Goal: Check status: Check status

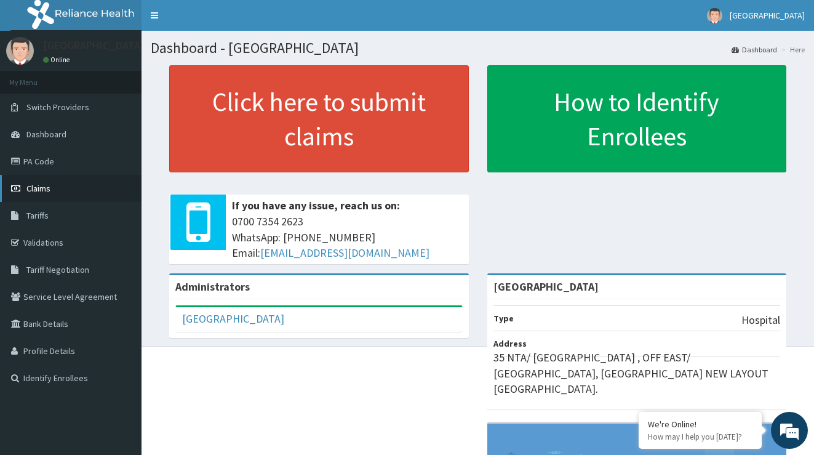
click at [50, 186] on span "Claims" at bounding box center [38, 188] width 24 height 11
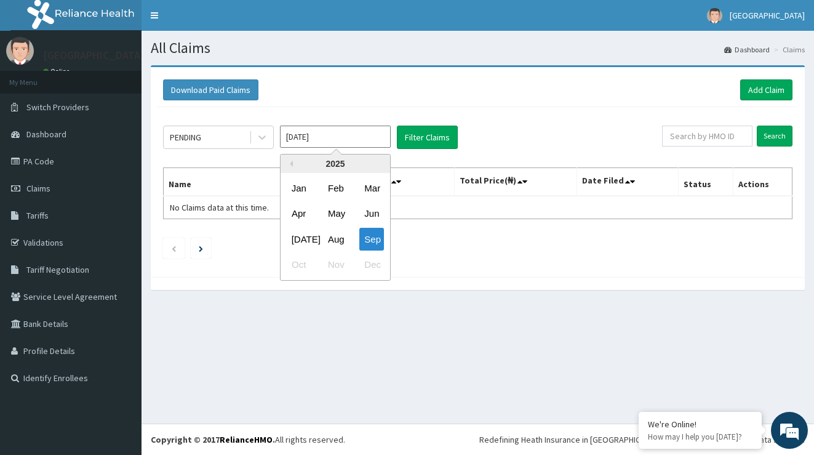
click at [370, 138] on input "[DATE]" at bounding box center [335, 137] width 111 height 22
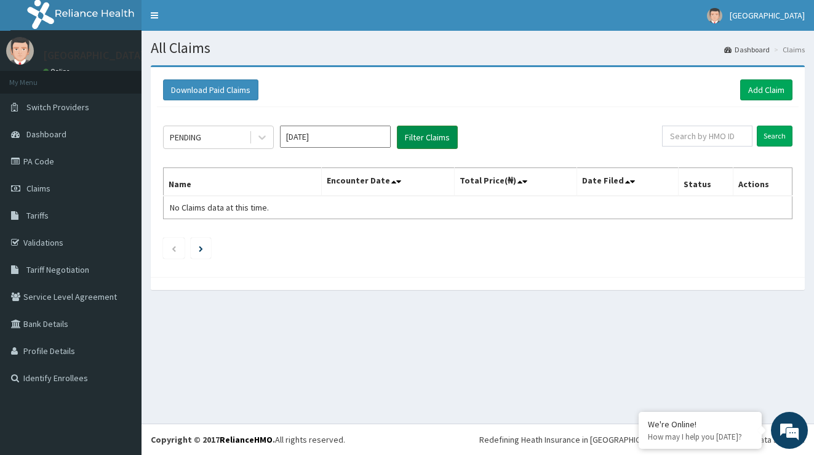
click at [425, 135] on button "Filter Claims" at bounding box center [427, 137] width 61 height 23
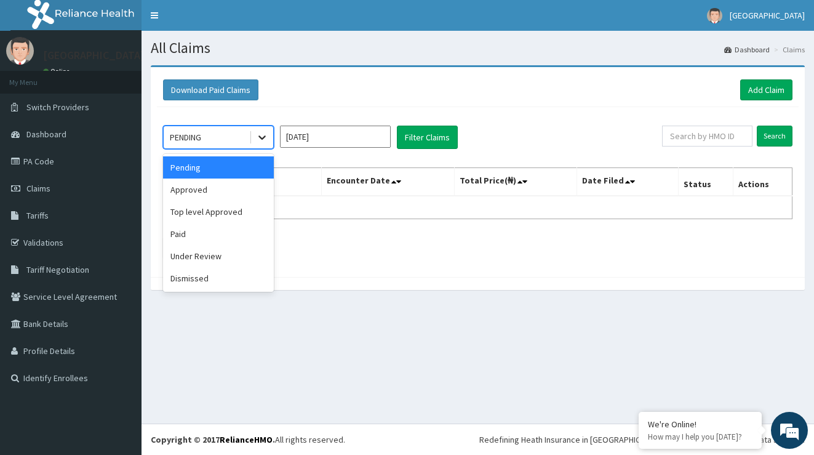
click at [256, 137] on icon at bounding box center [262, 137] width 12 height 12
click at [255, 186] on div "Approved" at bounding box center [218, 189] width 111 height 22
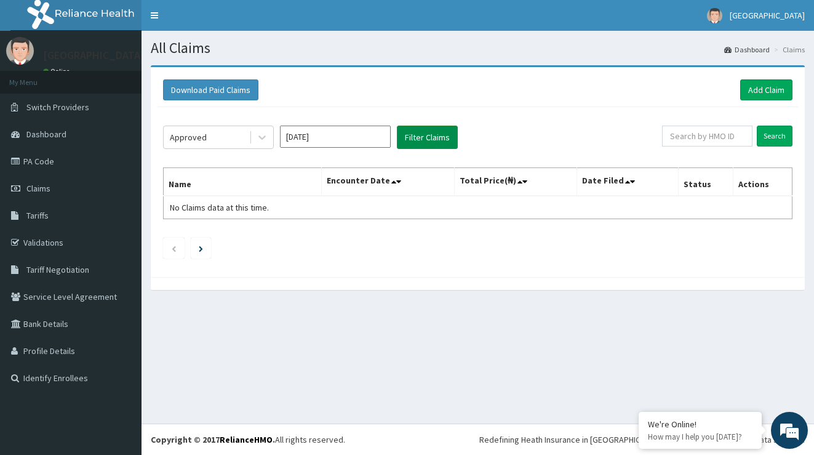
click at [427, 137] on button "Filter Claims" at bounding box center [427, 137] width 61 height 23
click at [263, 138] on icon at bounding box center [261, 138] width 7 height 4
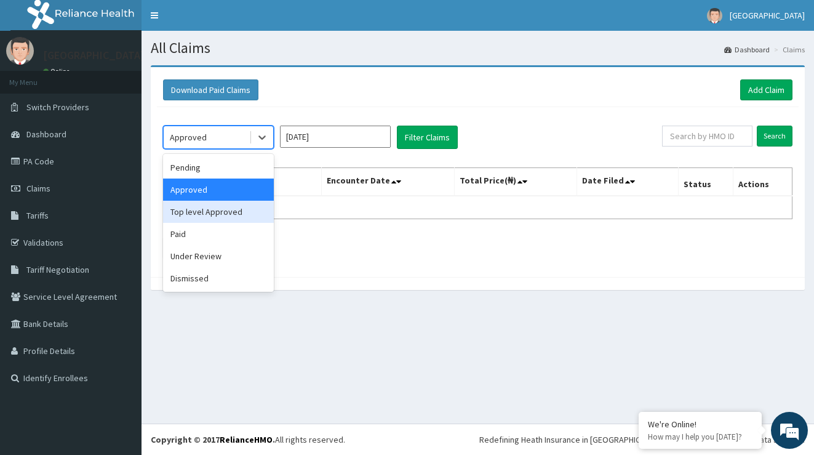
click at [239, 213] on div "Top level Approved" at bounding box center [218, 212] width 111 height 22
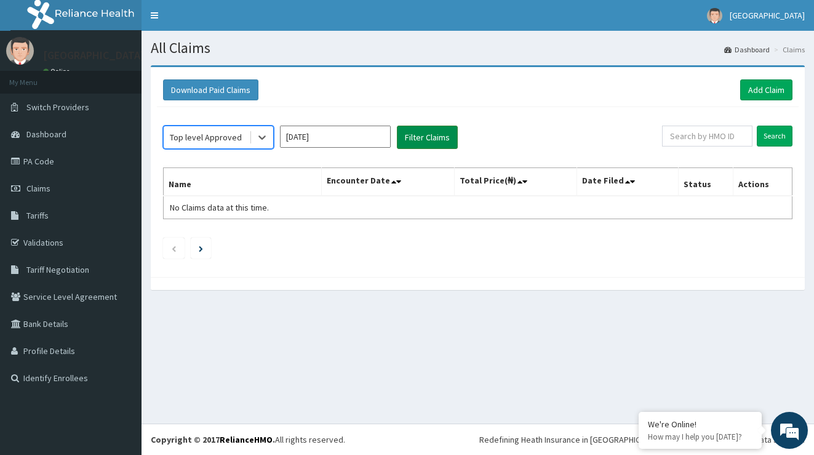
click at [428, 136] on button "Filter Claims" at bounding box center [427, 137] width 61 height 23
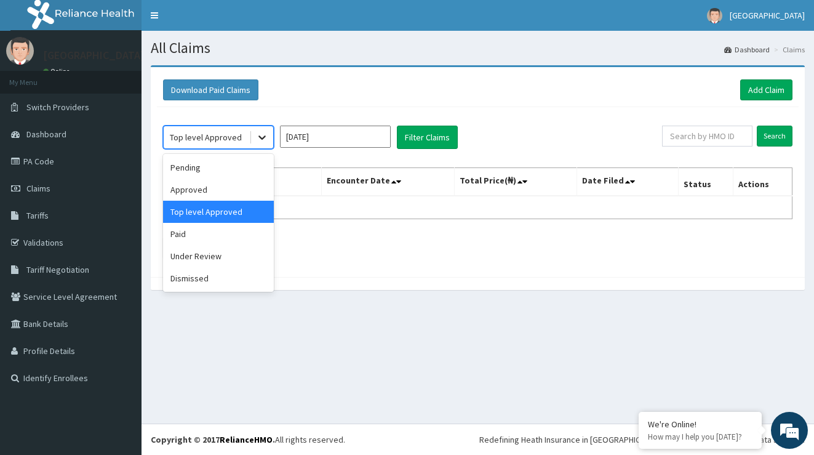
click at [264, 141] on icon at bounding box center [262, 137] width 12 height 12
click at [233, 233] on div "Paid" at bounding box center [218, 234] width 111 height 22
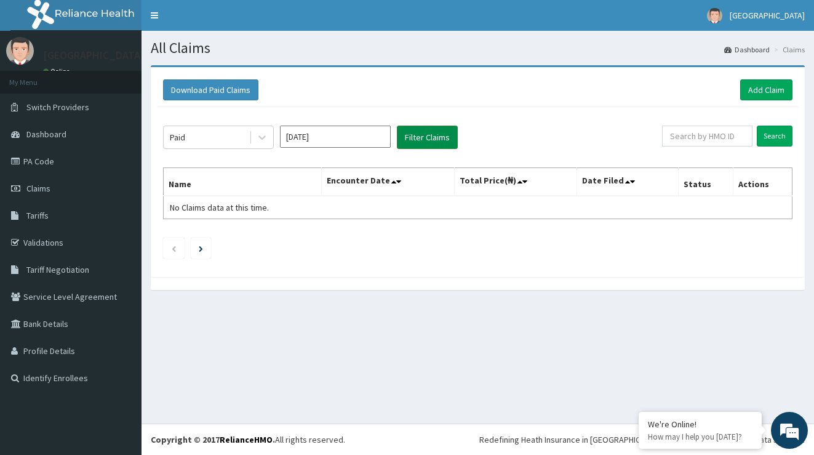
click at [440, 132] on button "Filter Claims" at bounding box center [427, 137] width 61 height 23
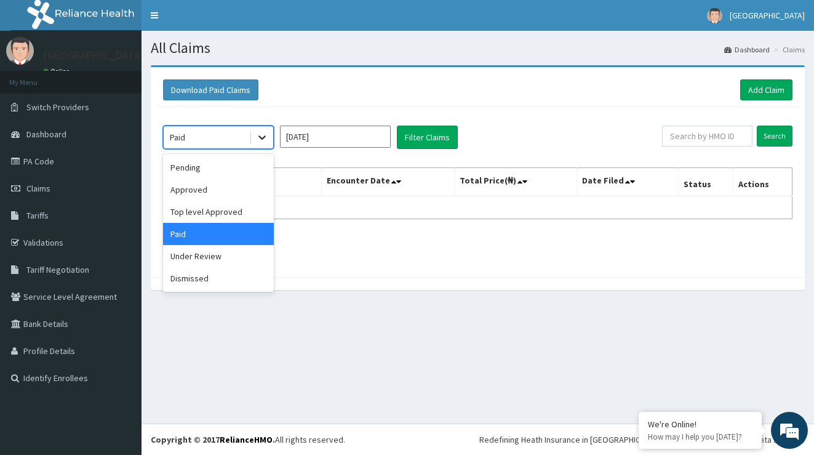
click at [262, 134] on icon at bounding box center [262, 137] width 12 height 12
click at [213, 260] on div "Under Review" at bounding box center [218, 256] width 111 height 22
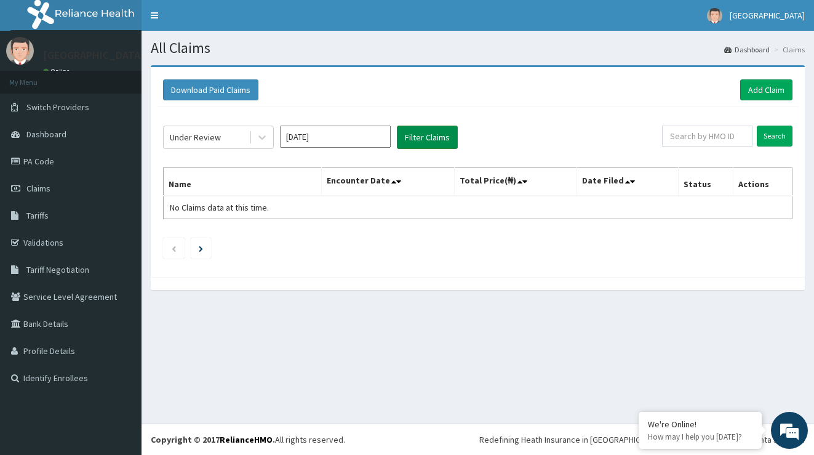
click at [429, 143] on button "Filter Claims" at bounding box center [427, 137] width 61 height 23
click at [265, 137] on icon at bounding box center [261, 138] width 7 height 4
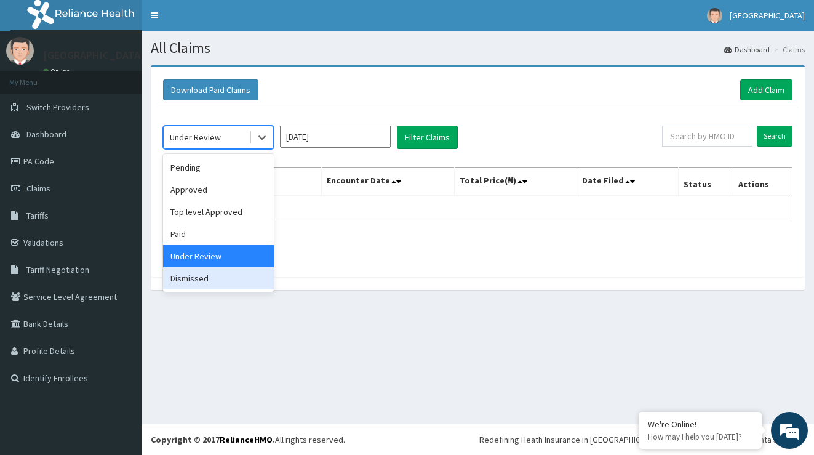
click at [249, 271] on div "Dismissed" at bounding box center [218, 278] width 111 height 22
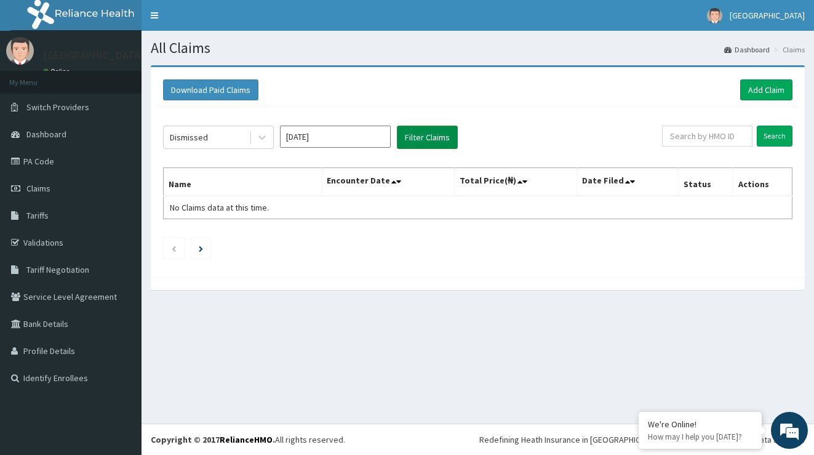
click at [432, 135] on button "Filter Claims" at bounding box center [427, 137] width 61 height 23
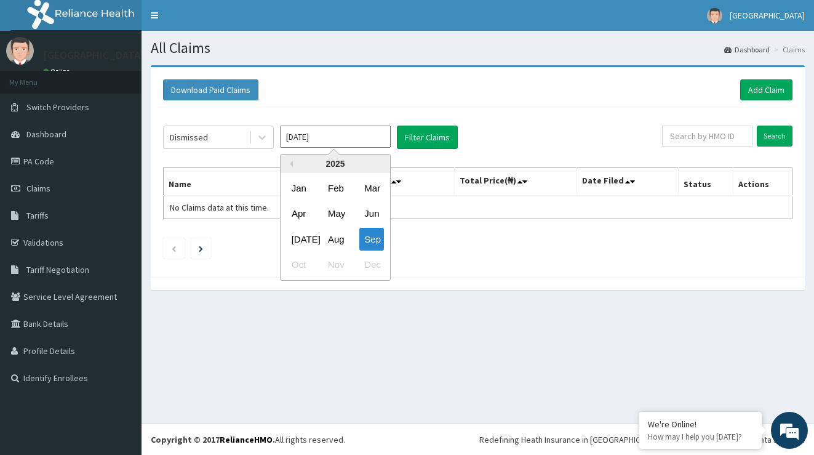
click at [317, 135] on input "[DATE]" at bounding box center [335, 137] width 111 height 22
click at [341, 238] on div "Aug" at bounding box center [335, 239] width 25 height 23
click at [353, 135] on input "[DATE]" at bounding box center [335, 137] width 111 height 22
click at [343, 234] on div "Aug" at bounding box center [335, 239] width 25 height 23
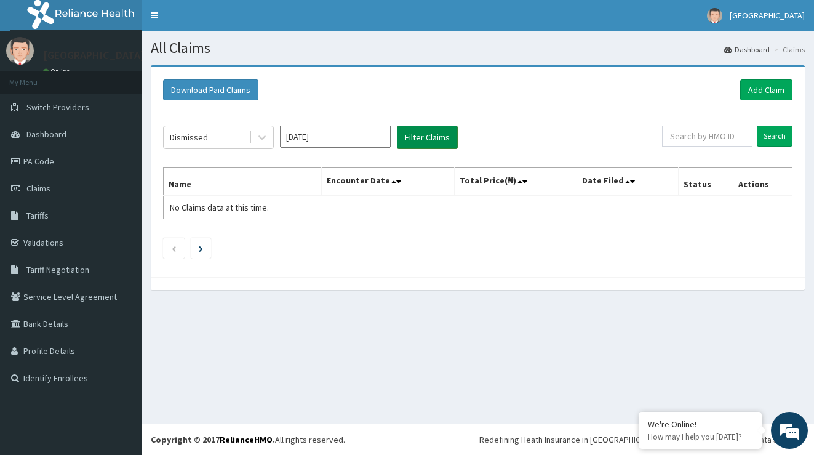
click at [426, 134] on button "Filter Claims" at bounding box center [427, 137] width 61 height 23
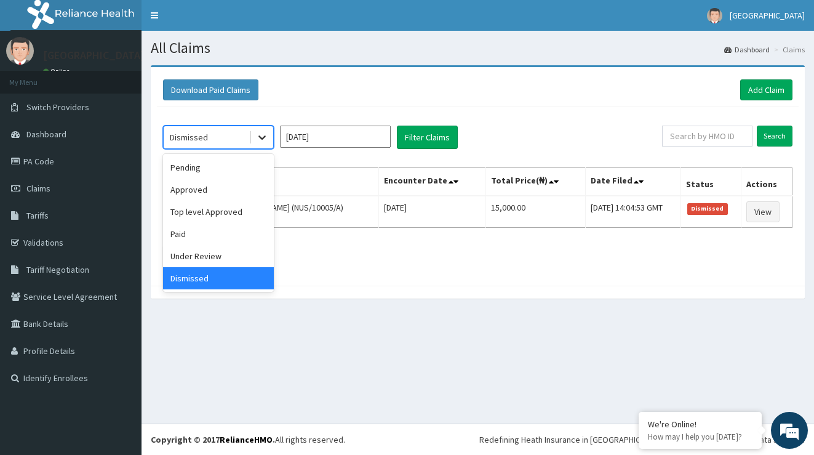
click at [258, 135] on icon at bounding box center [262, 137] width 12 height 12
click at [233, 166] on div "Pending" at bounding box center [218, 167] width 111 height 22
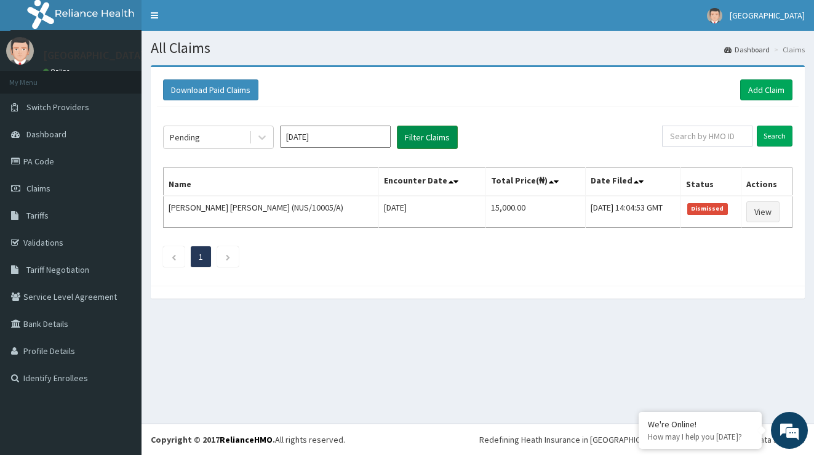
click at [415, 135] on button "Filter Claims" at bounding box center [427, 137] width 61 height 23
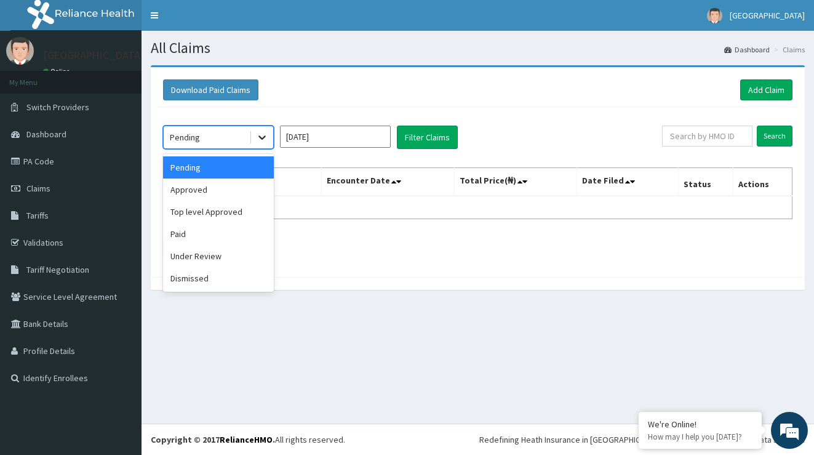
click at [262, 132] on icon at bounding box center [262, 137] width 12 height 12
click at [244, 184] on div "Approved" at bounding box center [218, 189] width 111 height 22
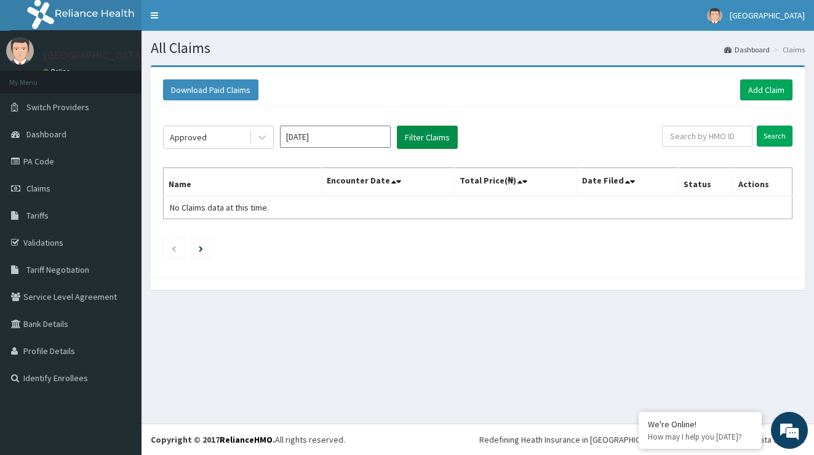
click at [417, 134] on button "Filter Claims" at bounding box center [427, 137] width 61 height 23
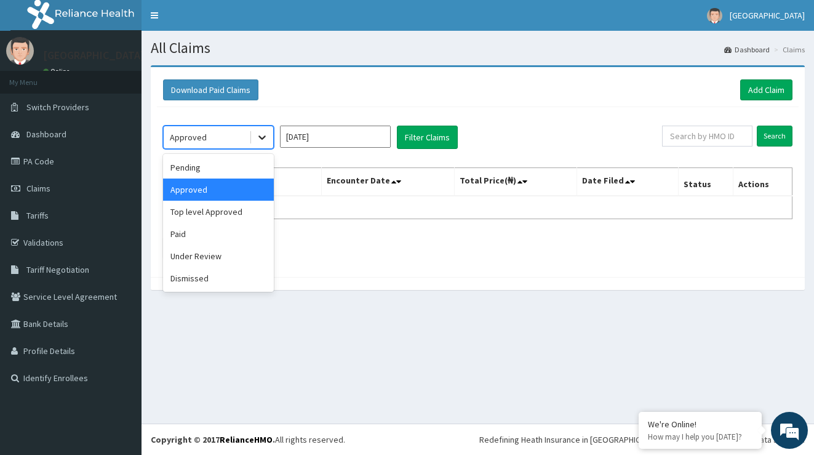
click at [263, 137] on icon at bounding box center [261, 138] width 7 height 4
click at [239, 212] on div "Top level Approved" at bounding box center [218, 212] width 111 height 22
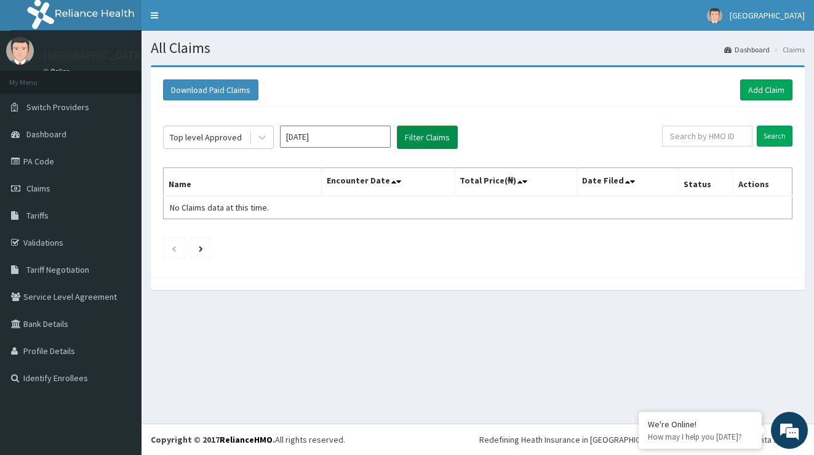
click at [430, 133] on button "Filter Claims" at bounding box center [427, 137] width 61 height 23
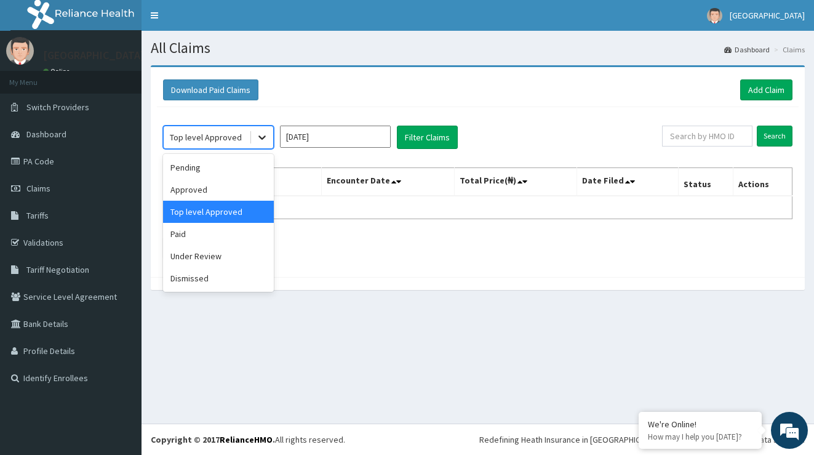
click at [260, 139] on icon at bounding box center [262, 137] width 12 height 12
click at [239, 233] on div "Paid" at bounding box center [218, 234] width 111 height 22
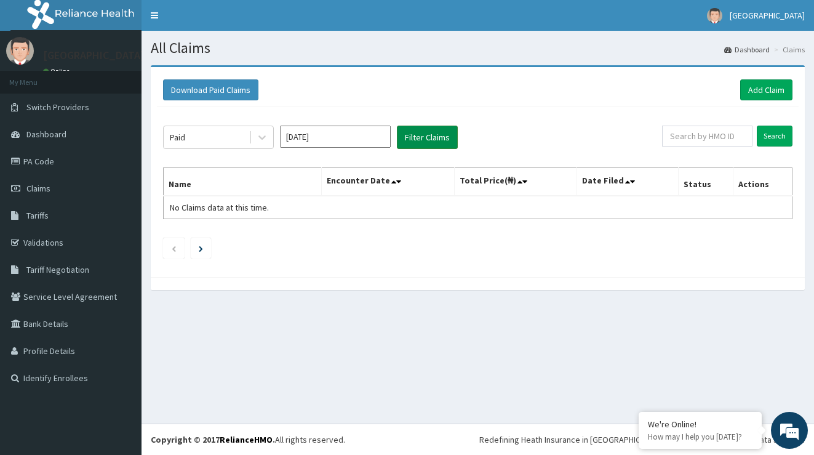
click at [428, 138] on button "Filter Claims" at bounding box center [427, 137] width 61 height 23
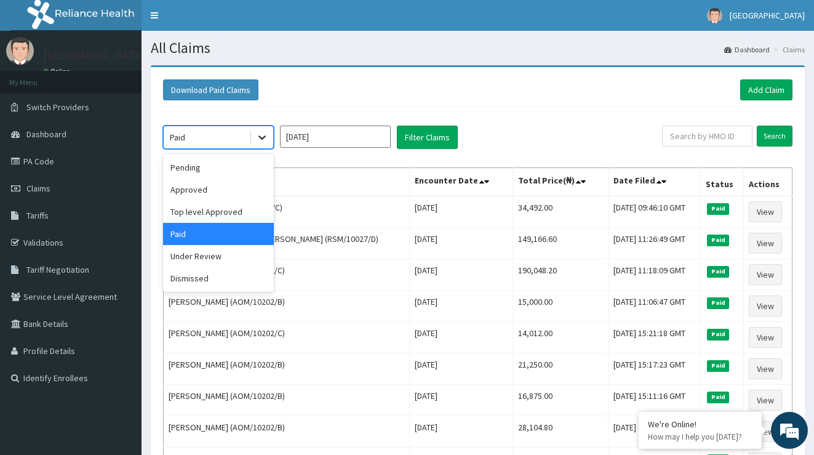
click at [265, 132] on icon at bounding box center [262, 137] width 12 height 12
click at [228, 260] on div "Under Review" at bounding box center [218, 256] width 111 height 22
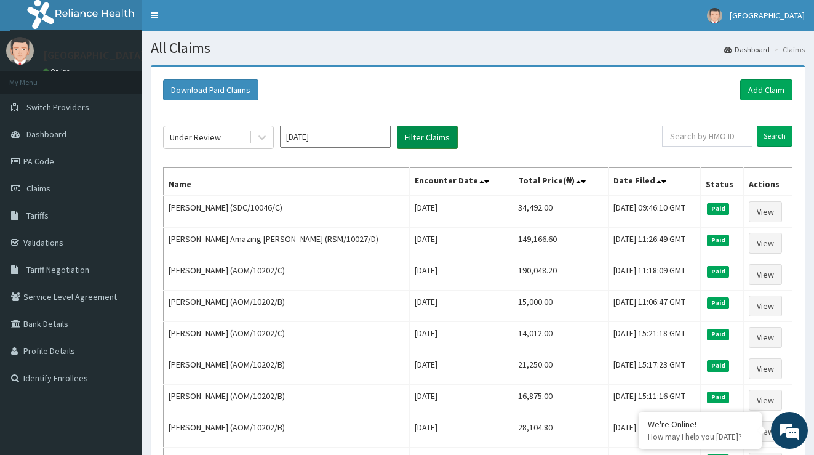
click at [450, 131] on button "Filter Claims" at bounding box center [427, 137] width 61 height 23
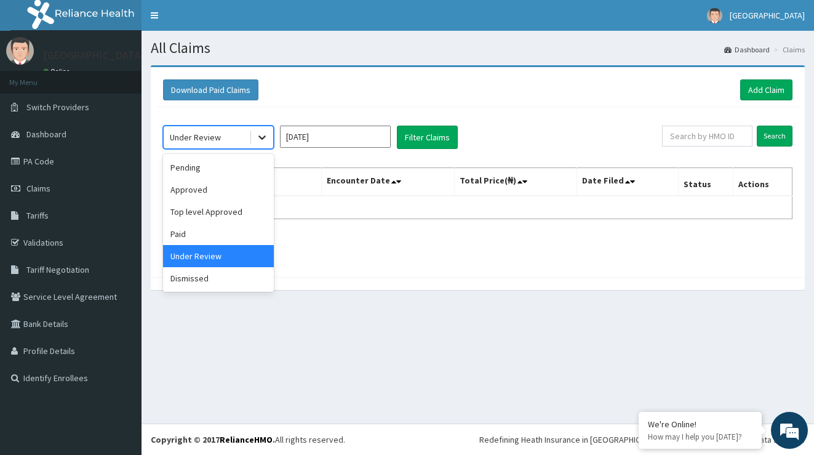
click at [260, 137] on icon at bounding box center [261, 138] width 7 height 4
click at [343, 134] on input "[DATE]" at bounding box center [335, 137] width 111 height 22
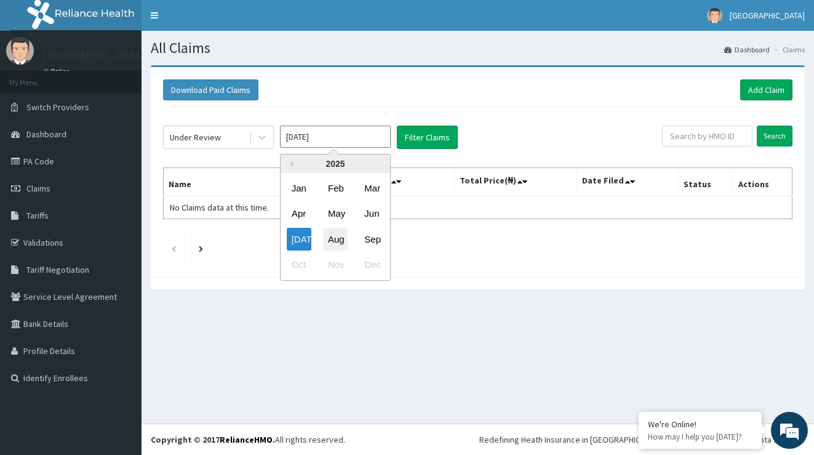
click at [332, 237] on div "Aug" at bounding box center [335, 239] width 25 height 23
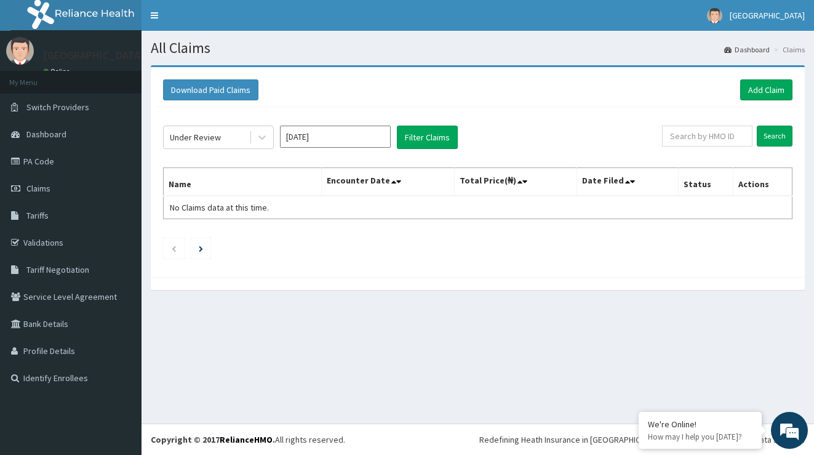
click at [350, 138] on input "[DATE]" at bounding box center [335, 137] width 111 height 22
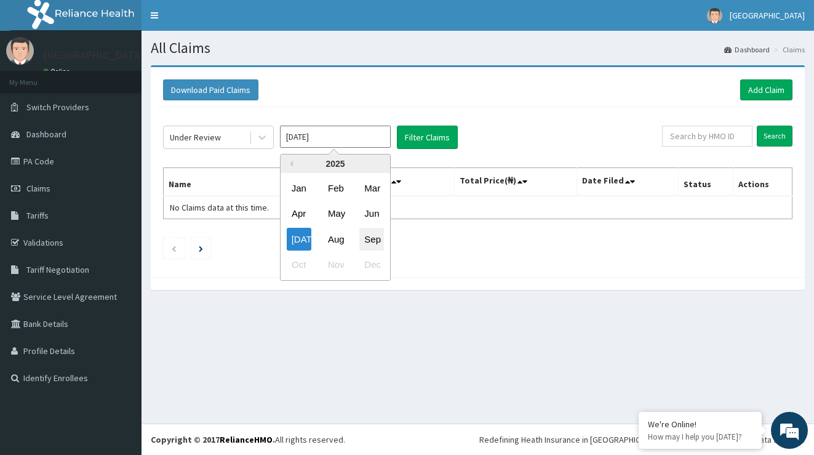
click at [383, 237] on div "Sep" at bounding box center [371, 239] width 25 height 23
type input "[DATE]"
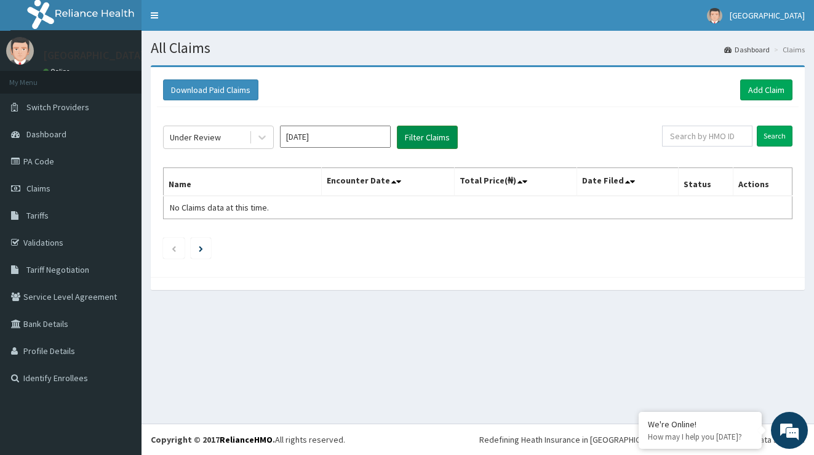
click at [425, 136] on button "Filter Claims" at bounding box center [427, 137] width 61 height 23
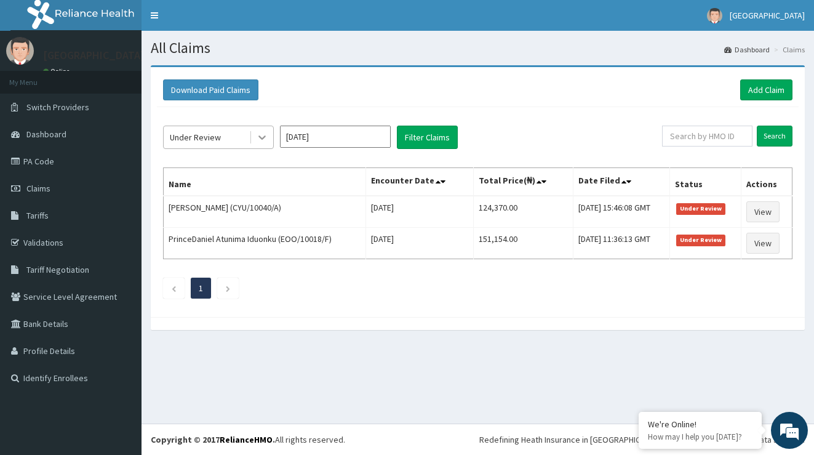
click at [258, 138] on icon at bounding box center [262, 137] width 12 height 12
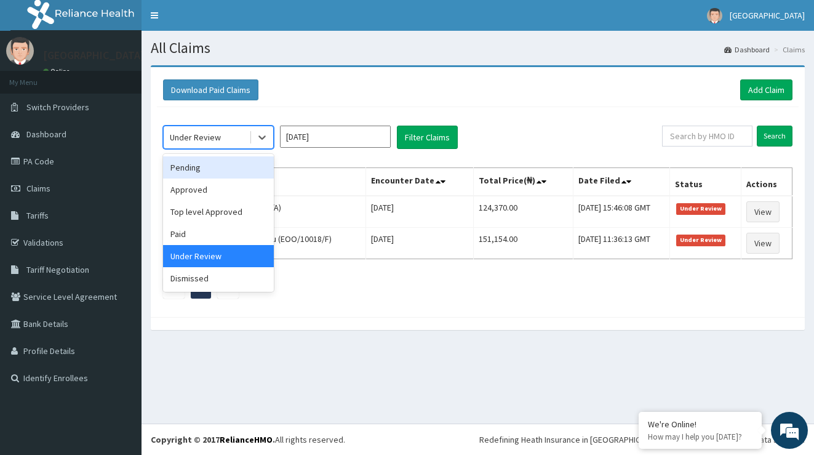
click at [234, 167] on div "Pending" at bounding box center [218, 167] width 111 height 22
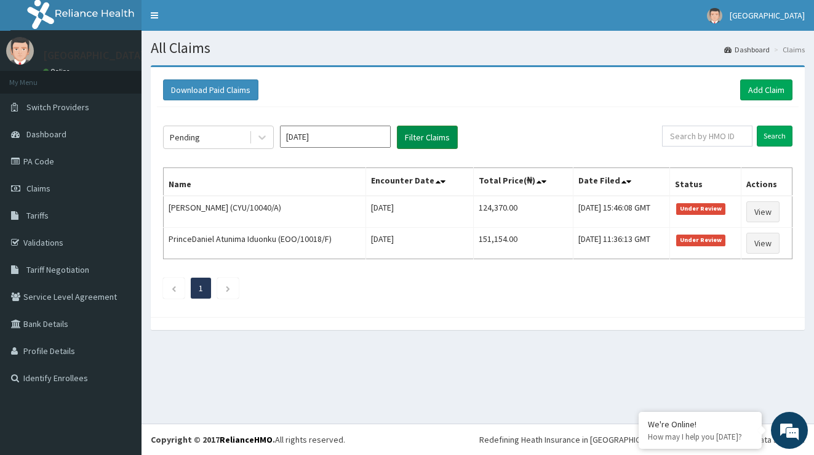
click at [419, 133] on button "Filter Claims" at bounding box center [427, 137] width 61 height 23
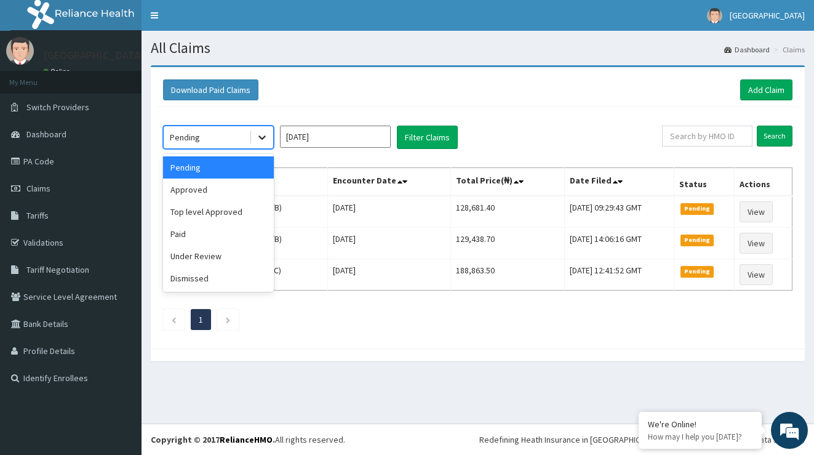
click at [267, 134] on icon at bounding box center [262, 137] width 12 height 12
click at [224, 194] on div "Approved" at bounding box center [218, 189] width 111 height 22
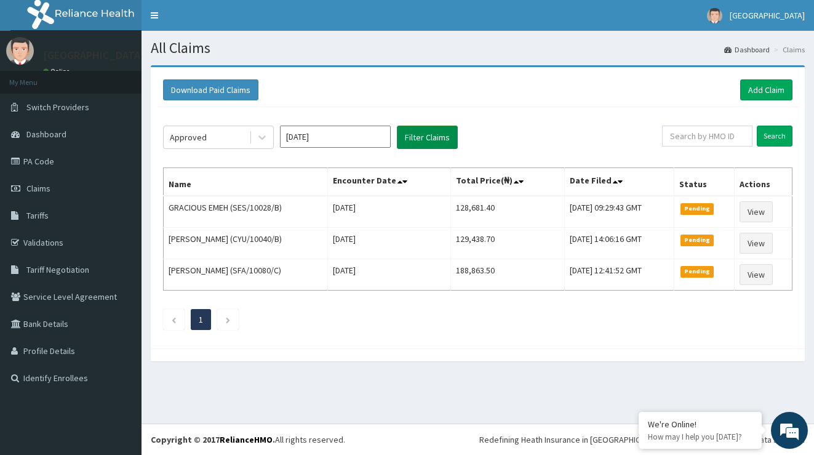
click at [428, 137] on button "Filter Claims" at bounding box center [427, 137] width 61 height 23
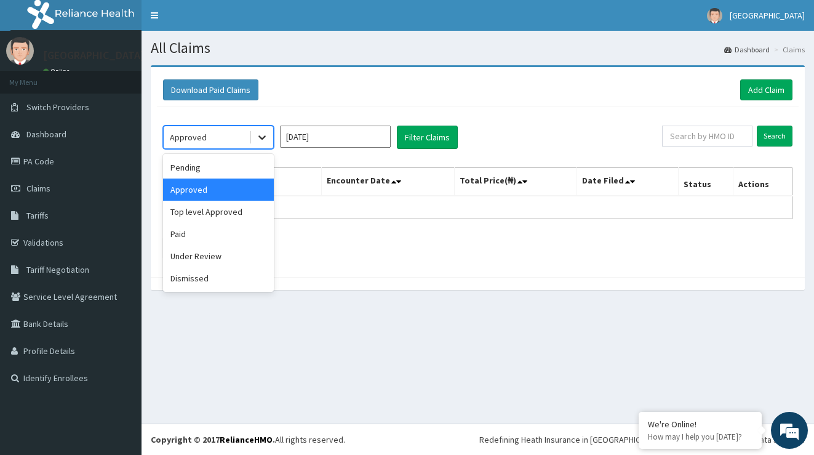
click at [266, 134] on icon at bounding box center [262, 137] width 12 height 12
click at [236, 213] on div "Top level Approved" at bounding box center [218, 212] width 111 height 22
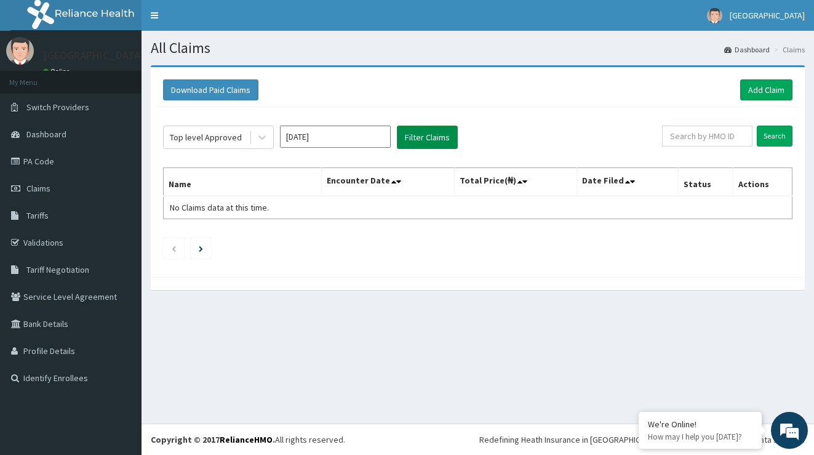
click at [416, 143] on button "Filter Claims" at bounding box center [427, 137] width 61 height 23
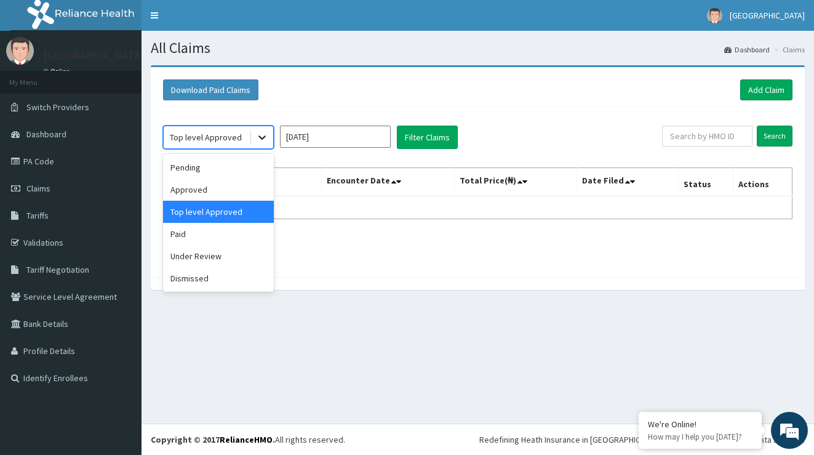
click at [260, 137] on icon at bounding box center [261, 138] width 7 height 4
click at [230, 231] on div "Paid" at bounding box center [218, 234] width 111 height 22
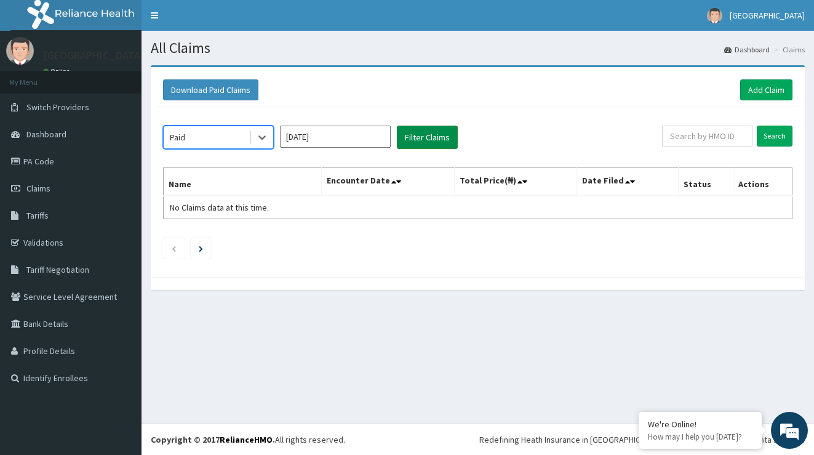
click at [434, 135] on button "Filter Claims" at bounding box center [427, 137] width 61 height 23
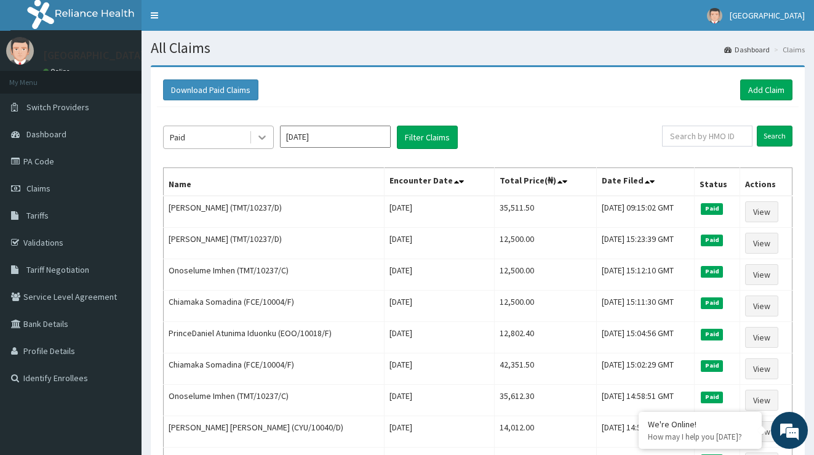
click at [263, 139] on icon at bounding box center [261, 138] width 7 height 4
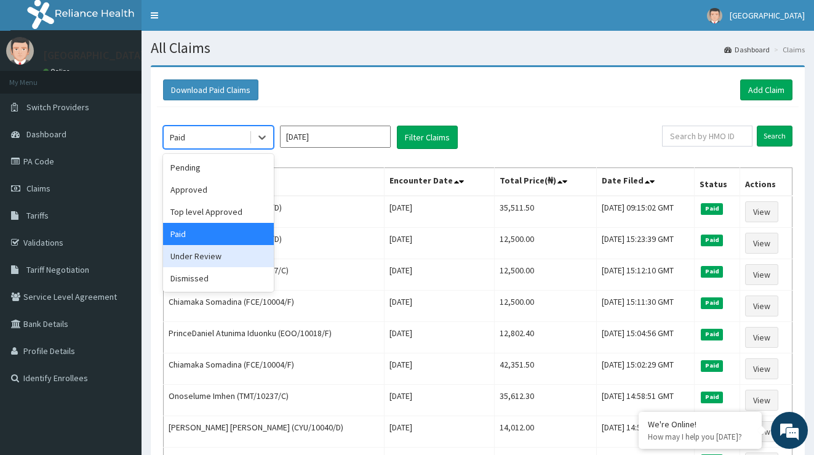
click at [242, 255] on div "Under Review" at bounding box center [218, 256] width 111 height 22
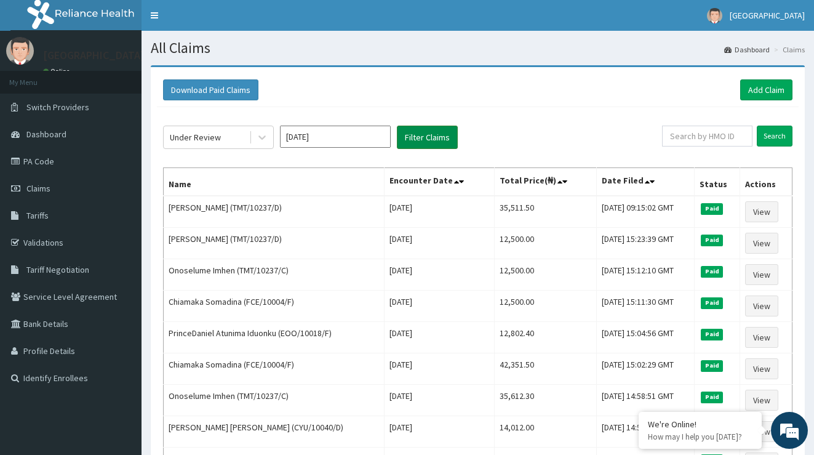
click at [441, 137] on button "Filter Claims" at bounding box center [427, 137] width 61 height 23
